Goal: Task Accomplishment & Management: Use online tool/utility

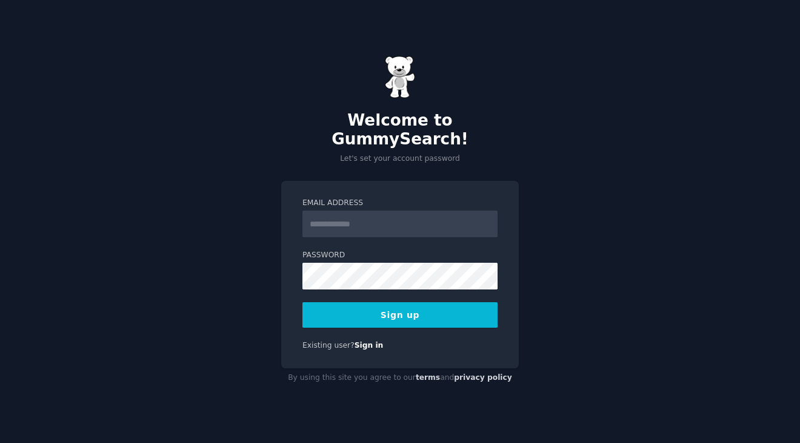
click at [332, 218] on input "Email Address" at bounding box center [400, 223] width 195 height 27
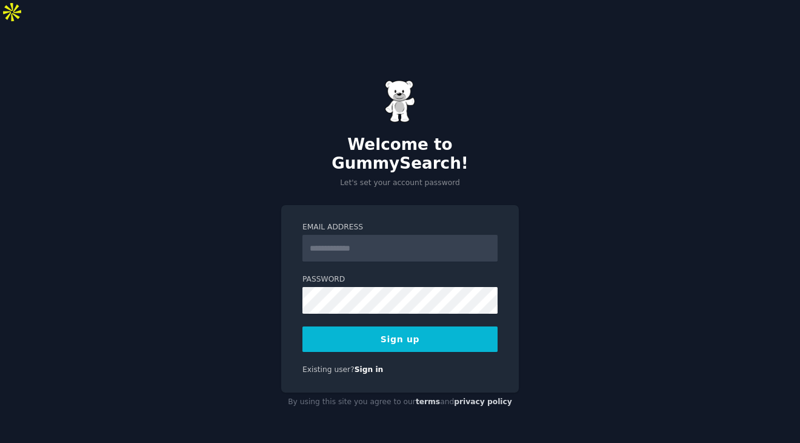
type input "**********"
click at [431, 326] on button "Sign up" at bounding box center [400, 338] width 195 height 25
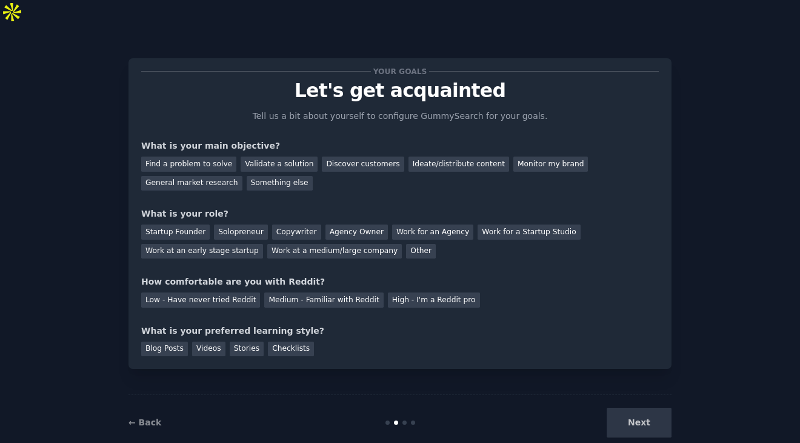
click at [645, 407] on div "Next" at bounding box center [581, 422] width 181 height 30
click at [218, 156] on div "Find a problem to solve" at bounding box center [188, 163] width 95 height 15
click at [268, 156] on div "Validate a solution" at bounding box center [279, 163] width 77 height 15
click at [209, 156] on div "Find a problem to solve" at bounding box center [188, 163] width 95 height 15
click at [242, 224] on div "Solopreneur" at bounding box center [240, 231] width 53 height 15
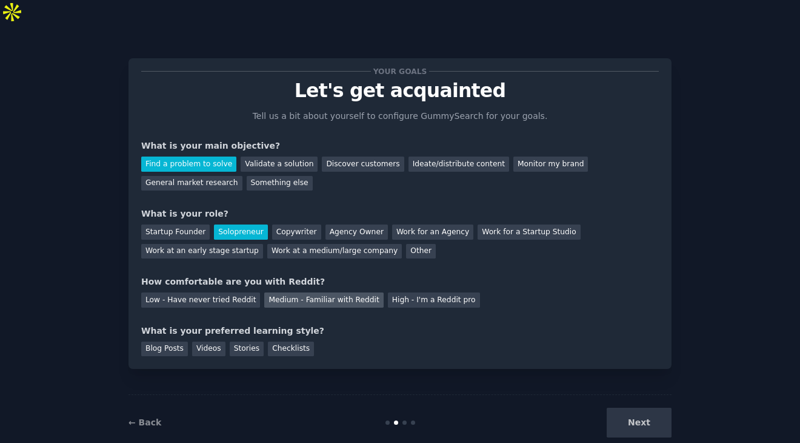
click at [278, 292] on div "Medium - Familiar with Reddit" at bounding box center [323, 299] width 119 height 15
click at [290, 341] on div "Checklists" at bounding box center [291, 348] width 46 height 15
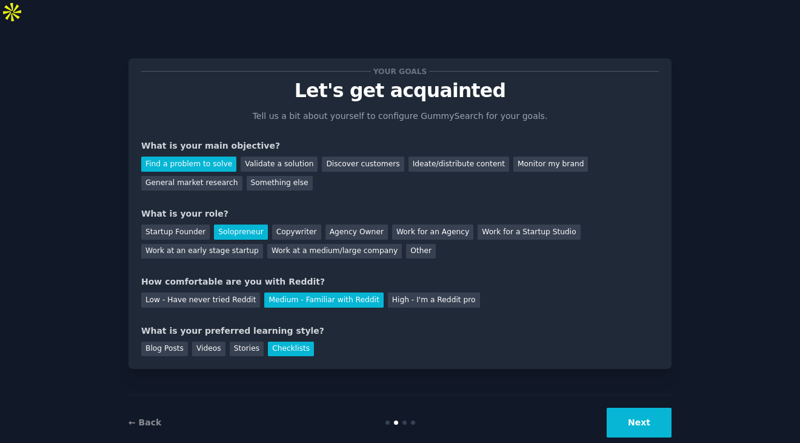
click at [635, 407] on button "Next" at bounding box center [639, 422] width 65 height 30
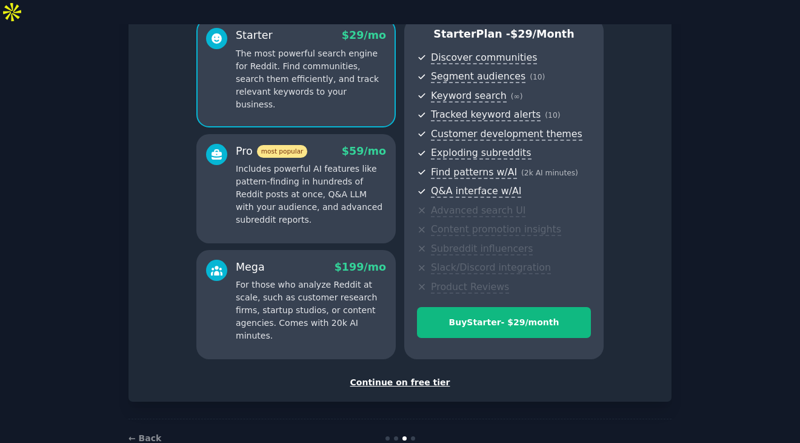
scroll to position [116, 0]
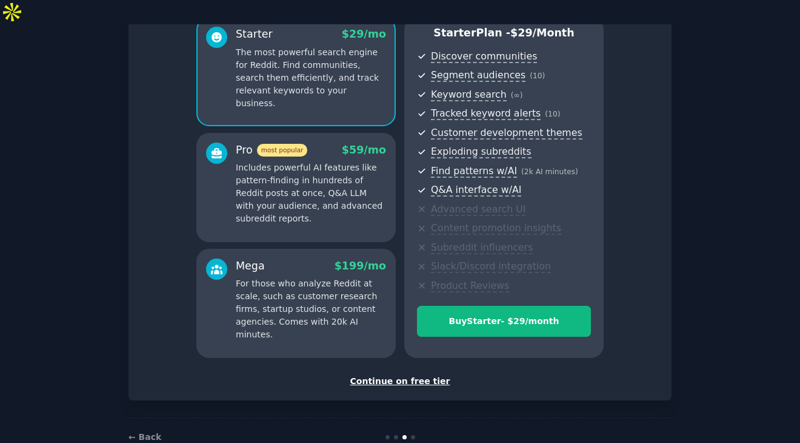
click at [380, 375] on div "Continue on free tier" at bounding box center [400, 381] width 518 height 13
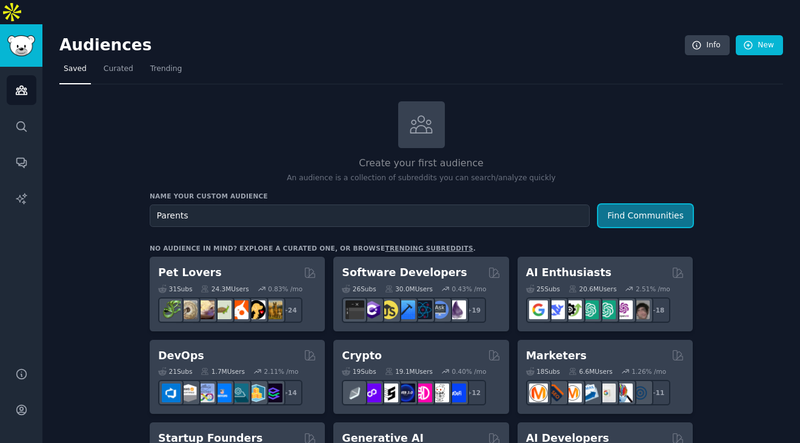
click at [640, 204] on button "Find Communities" at bounding box center [646, 215] width 95 height 22
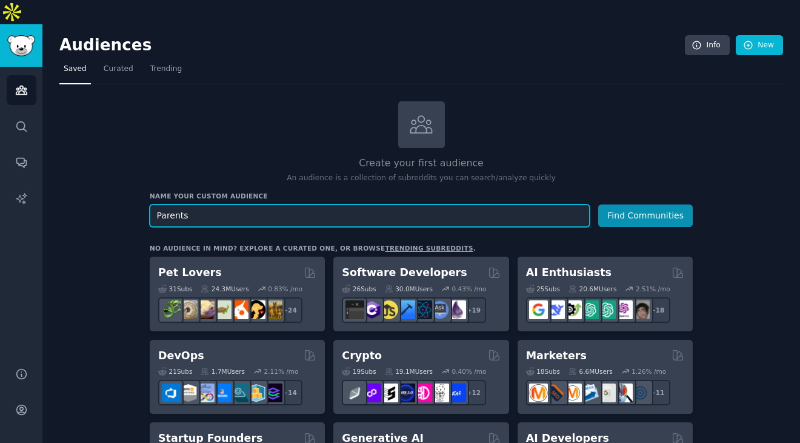
click at [220, 204] on input "Parents" at bounding box center [370, 215] width 440 height 22
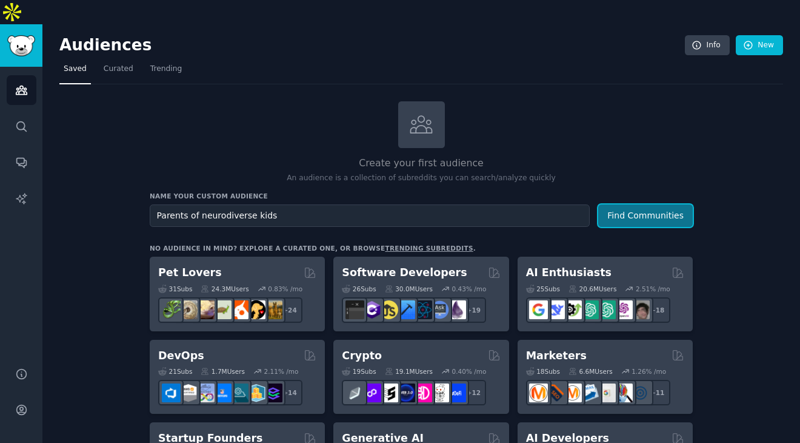
click at [646, 204] on button "Find Communities" at bounding box center [646, 215] width 95 height 22
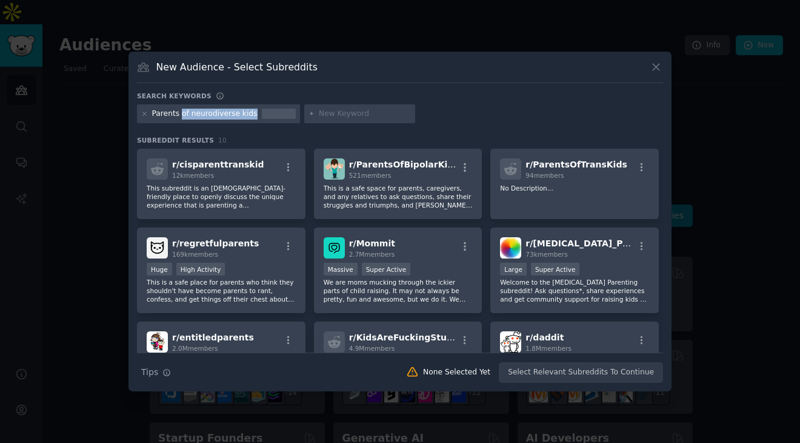
drag, startPoint x: 250, startPoint y: 116, endPoint x: 183, endPoint y: 112, distance: 67.4
click at [183, 112] on div "Parents of neurodiverse kids" at bounding box center [205, 114] width 106 height 11
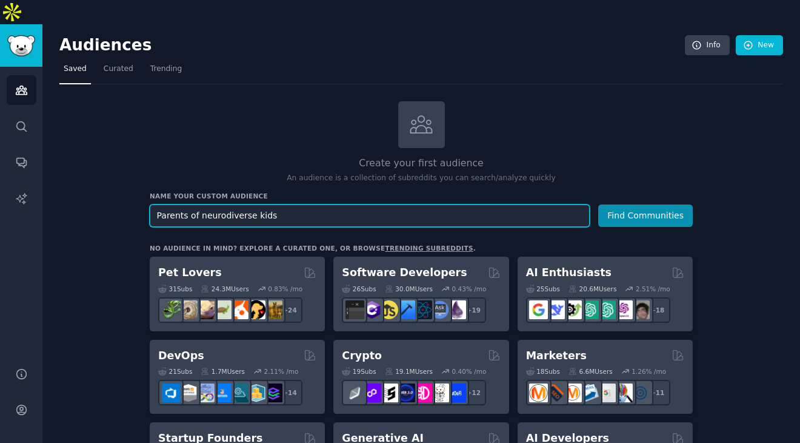
drag, startPoint x: 270, startPoint y: 192, endPoint x: 187, endPoint y: 192, distance: 82.5
click at [187, 204] on input "Parents of neurodiverse kids" at bounding box center [370, 215] width 440 height 22
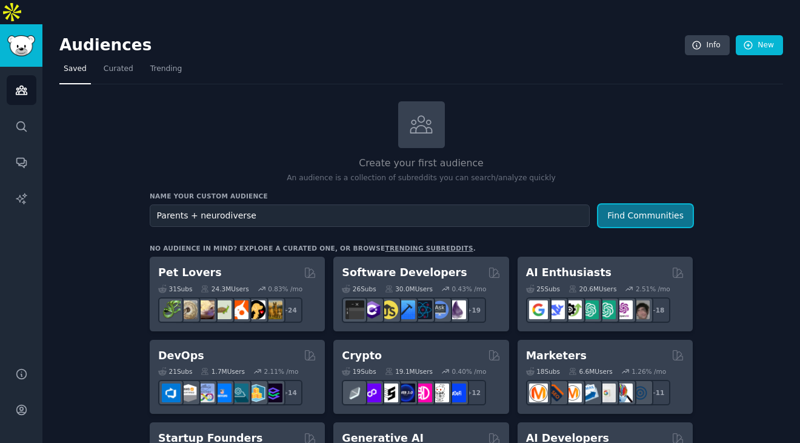
click at [634, 204] on button "Find Communities" at bounding box center [646, 215] width 95 height 22
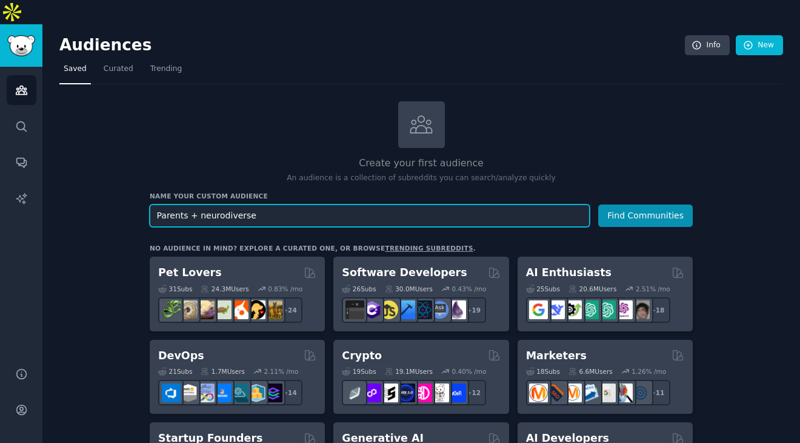
drag, startPoint x: 265, startPoint y: 190, endPoint x: 115, endPoint y: 189, distance: 150.4
type input "ADHD parent"
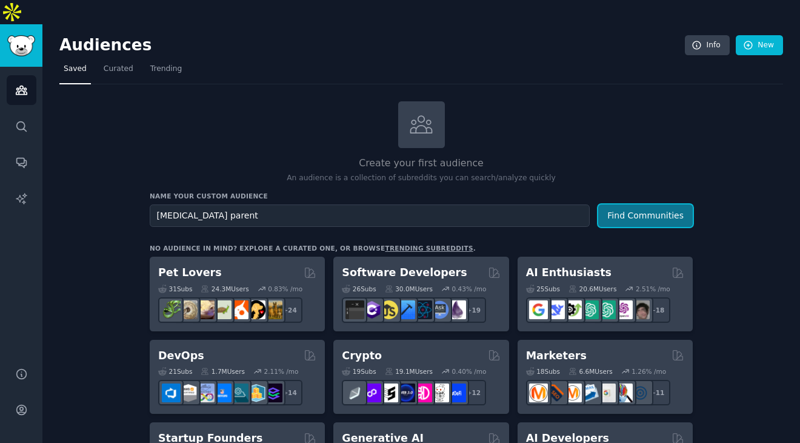
click at [639, 204] on button "Find Communities" at bounding box center [646, 215] width 95 height 22
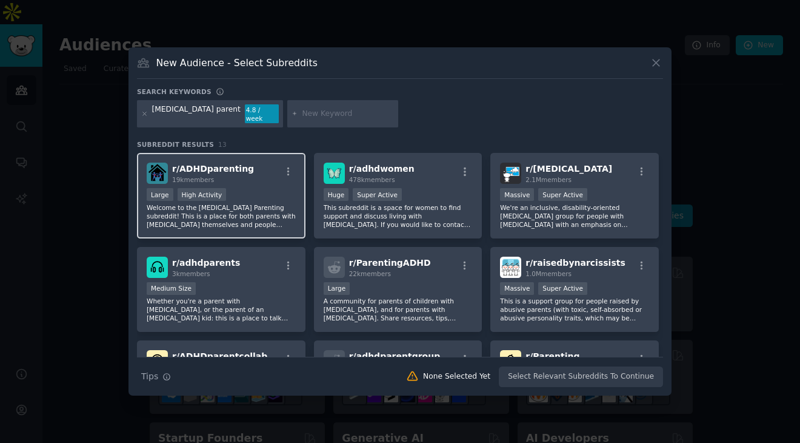
click at [249, 192] on div "Large High Activity" at bounding box center [221, 195] width 149 height 15
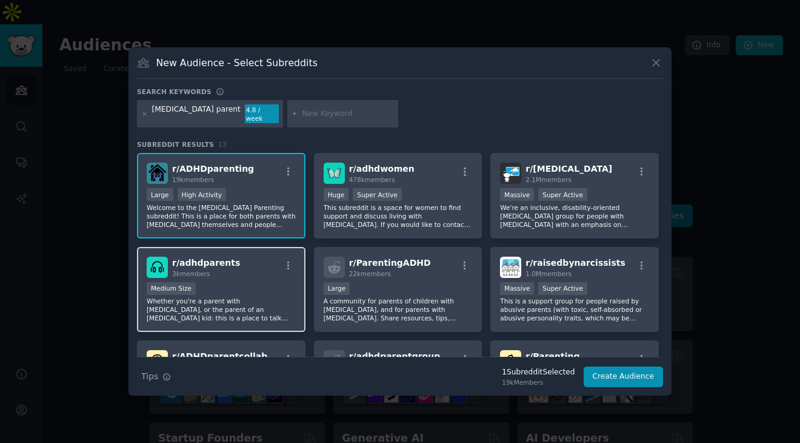
click at [250, 275] on div "r/ adhdparents 3k members Medium Size Whether you're a parent with ADHD, or the…" at bounding box center [221, 290] width 169 height 86
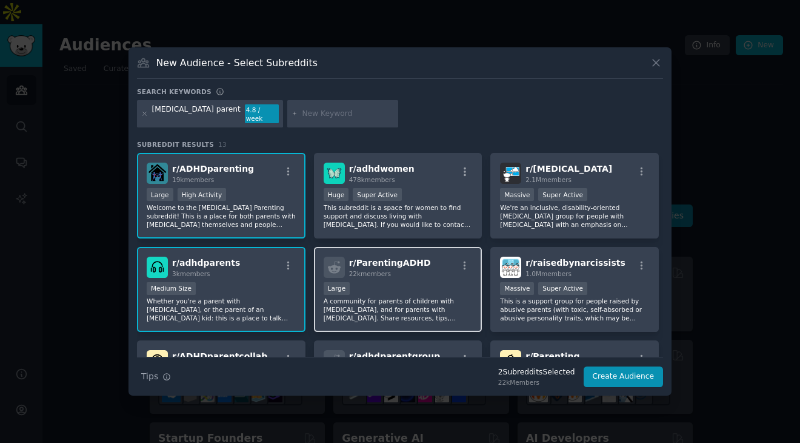
click at [386, 282] on div "Large" at bounding box center [398, 289] width 149 height 15
click at [302, 115] on input "text" at bounding box center [348, 114] width 92 height 11
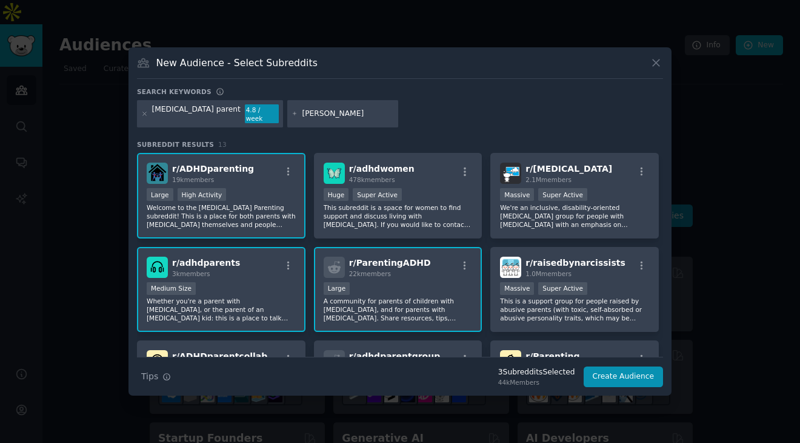
type input "LD parent"
click at [317, 110] on input "LD parent" at bounding box center [348, 114] width 92 height 11
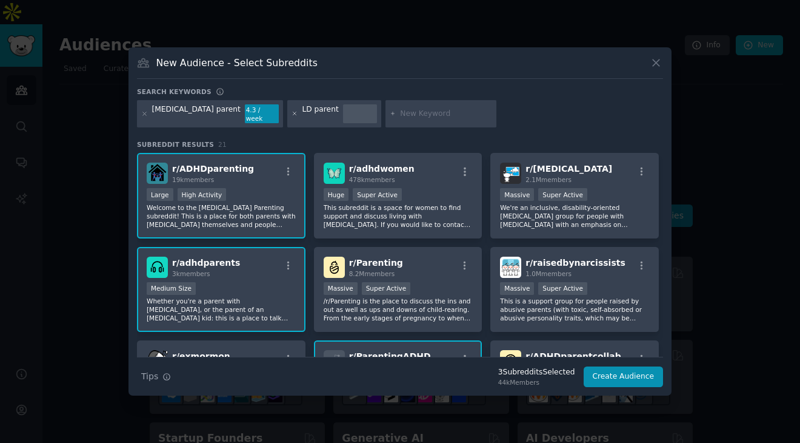
click at [292, 112] on icon at bounding box center [295, 113] width 7 height 7
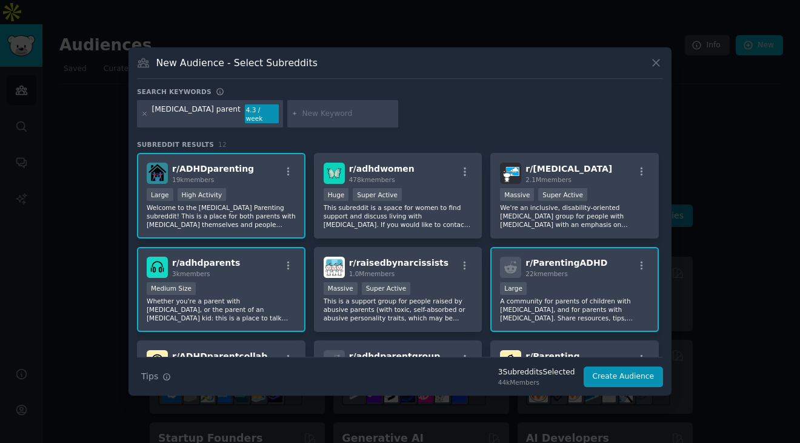
click at [302, 115] on input "text" at bounding box center [348, 114] width 92 height 11
type input "anxiety parents"
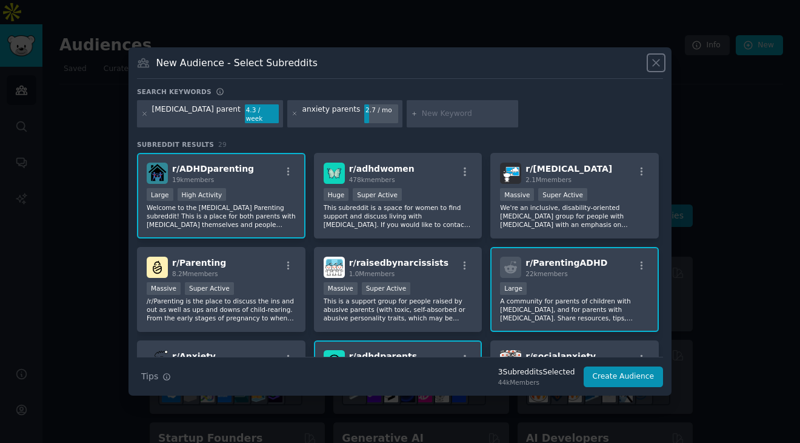
click at [656, 64] on icon at bounding box center [656, 62] width 13 height 13
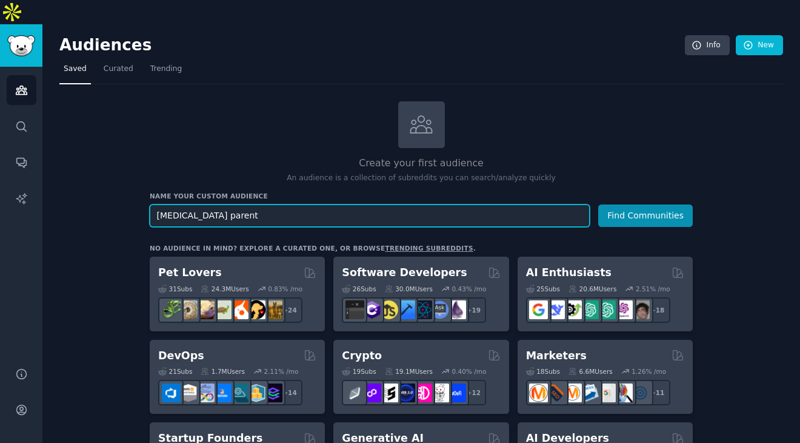
drag, startPoint x: 218, startPoint y: 190, endPoint x: 119, endPoint y: 188, distance: 98.9
click at [184, 204] on input "Specia ed parents" at bounding box center [370, 215] width 440 height 22
type input "Special ed parents"
click at [599, 204] on button "Find Communities" at bounding box center [646, 215] width 95 height 22
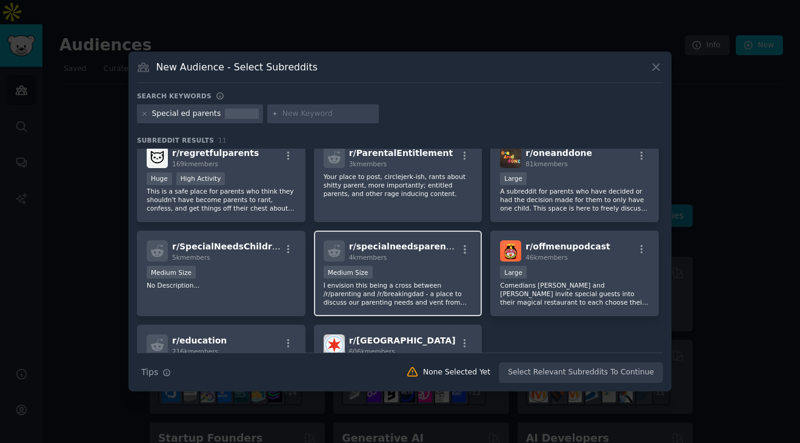
scroll to position [91, 0]
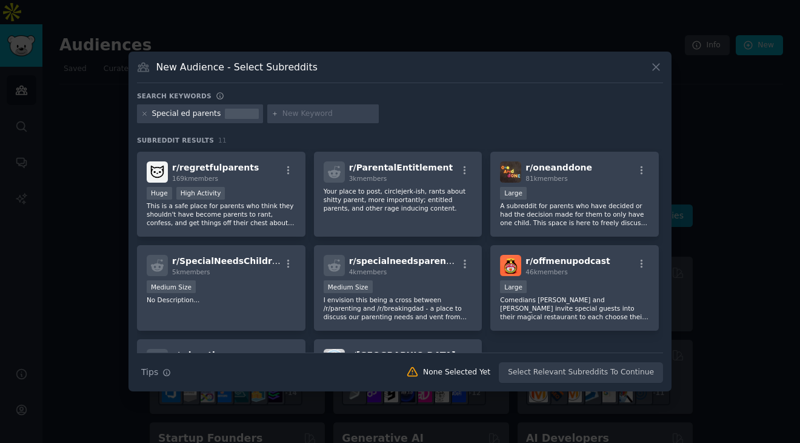
click at [654, 71] on icon at bounding box center [656, 67] width 13 height 13
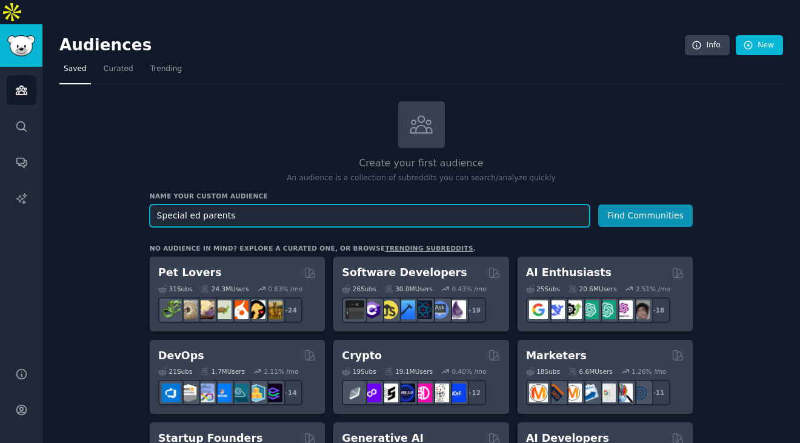
drag, startPoint x: 258, startPoint y: 190, endPoint x: 116, endPoint y: 187, distance: 142.5
